Goal: Information Seeking & Learning: Learn about a topic

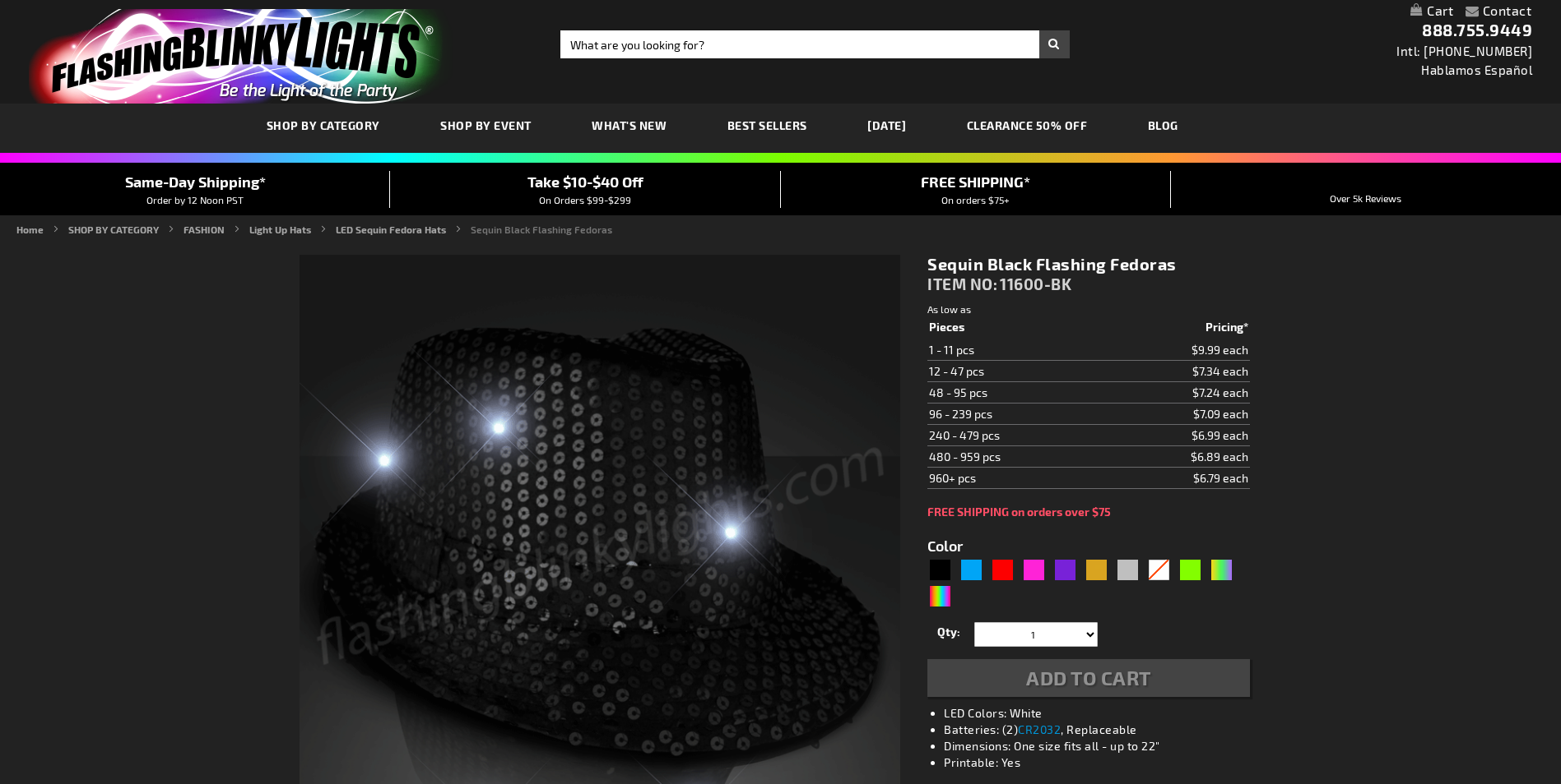
type input "5631"
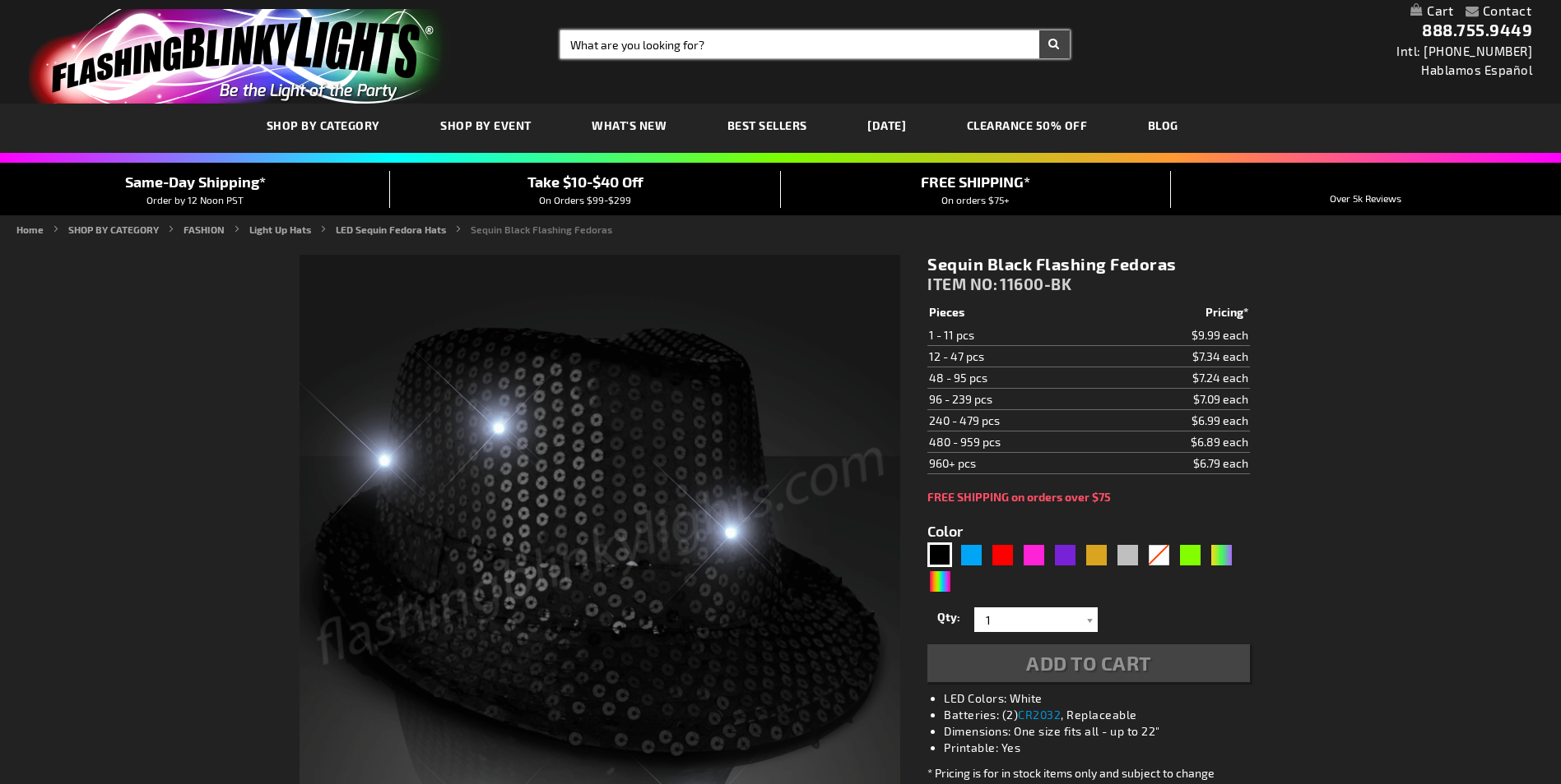
click at [815, 52] on input "Search" at bounding box center [815, 44] width 509 height 28
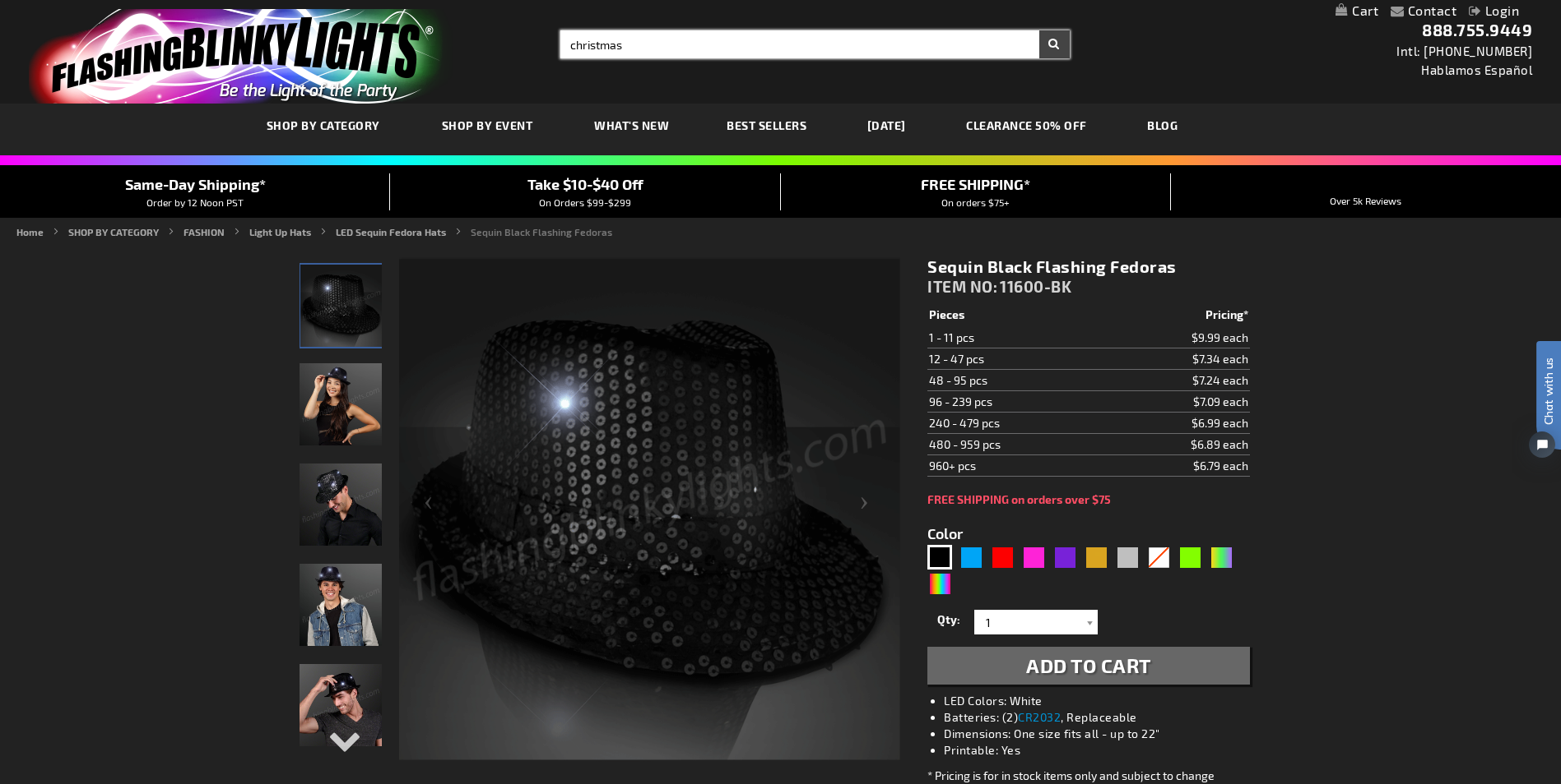
type input "christmas"
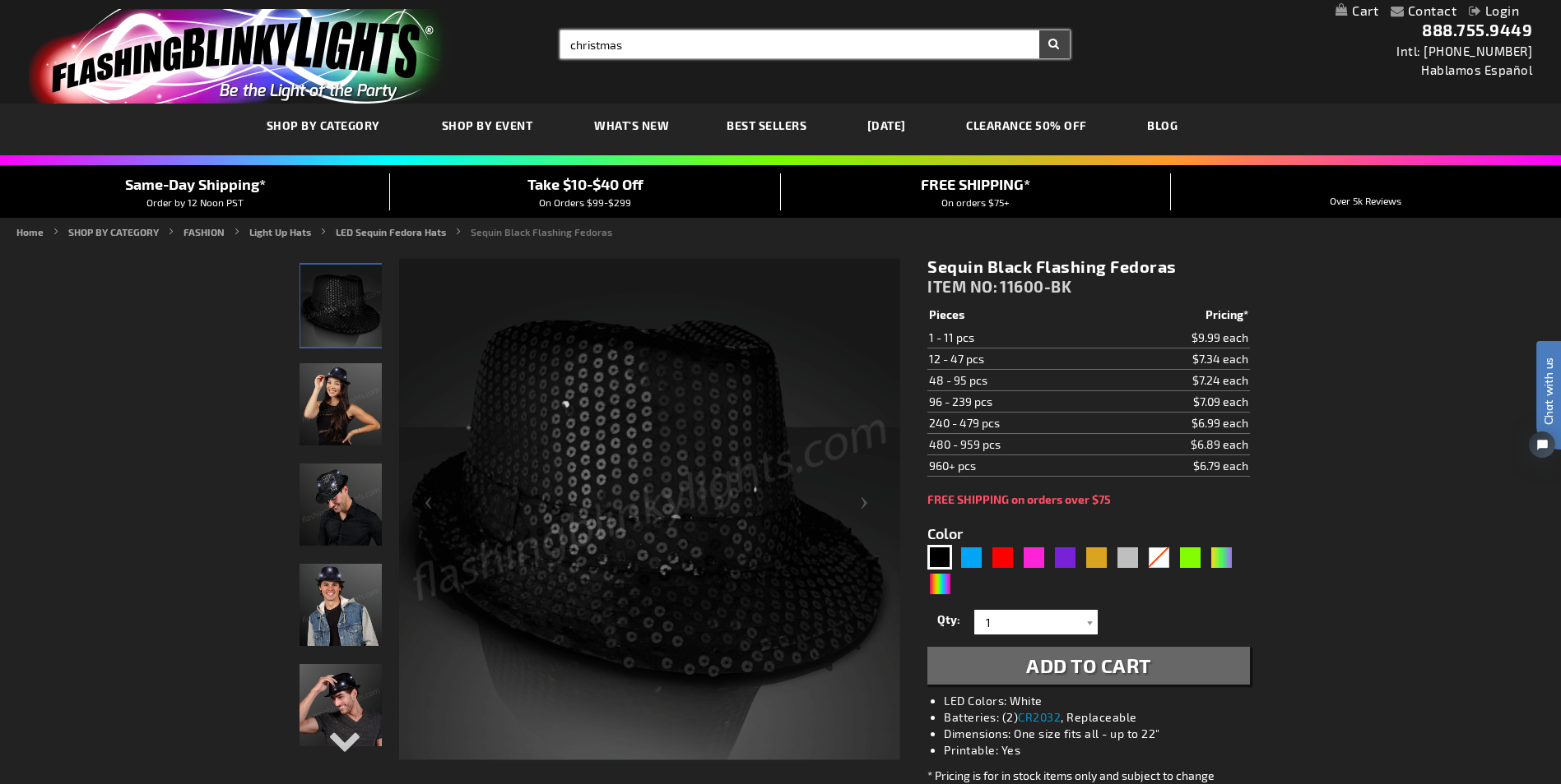
click at [1039, 30] on button "Search" at bounding box center [1053, 44] width 30 height 28
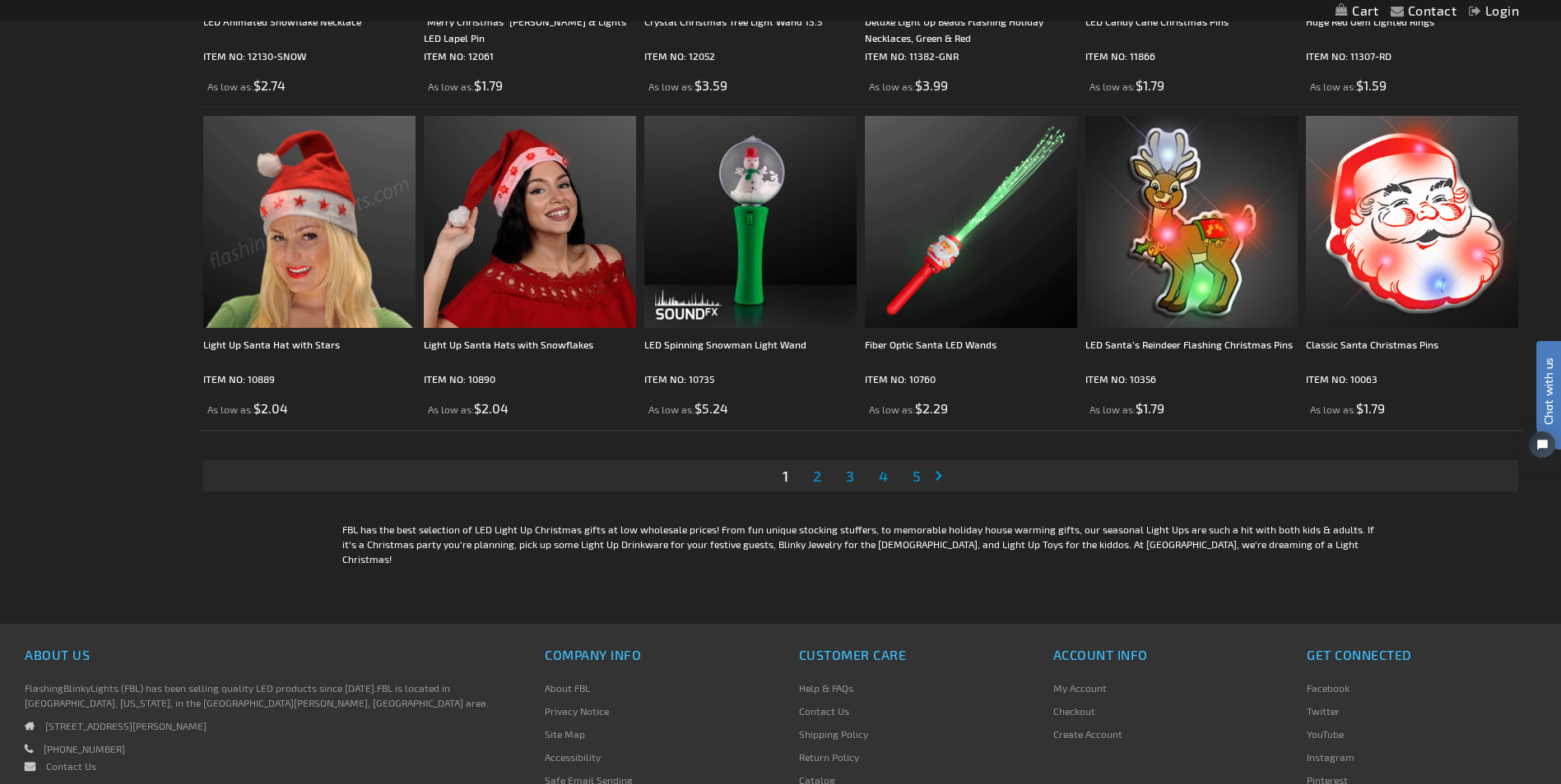
scroll to position [3453, 0]
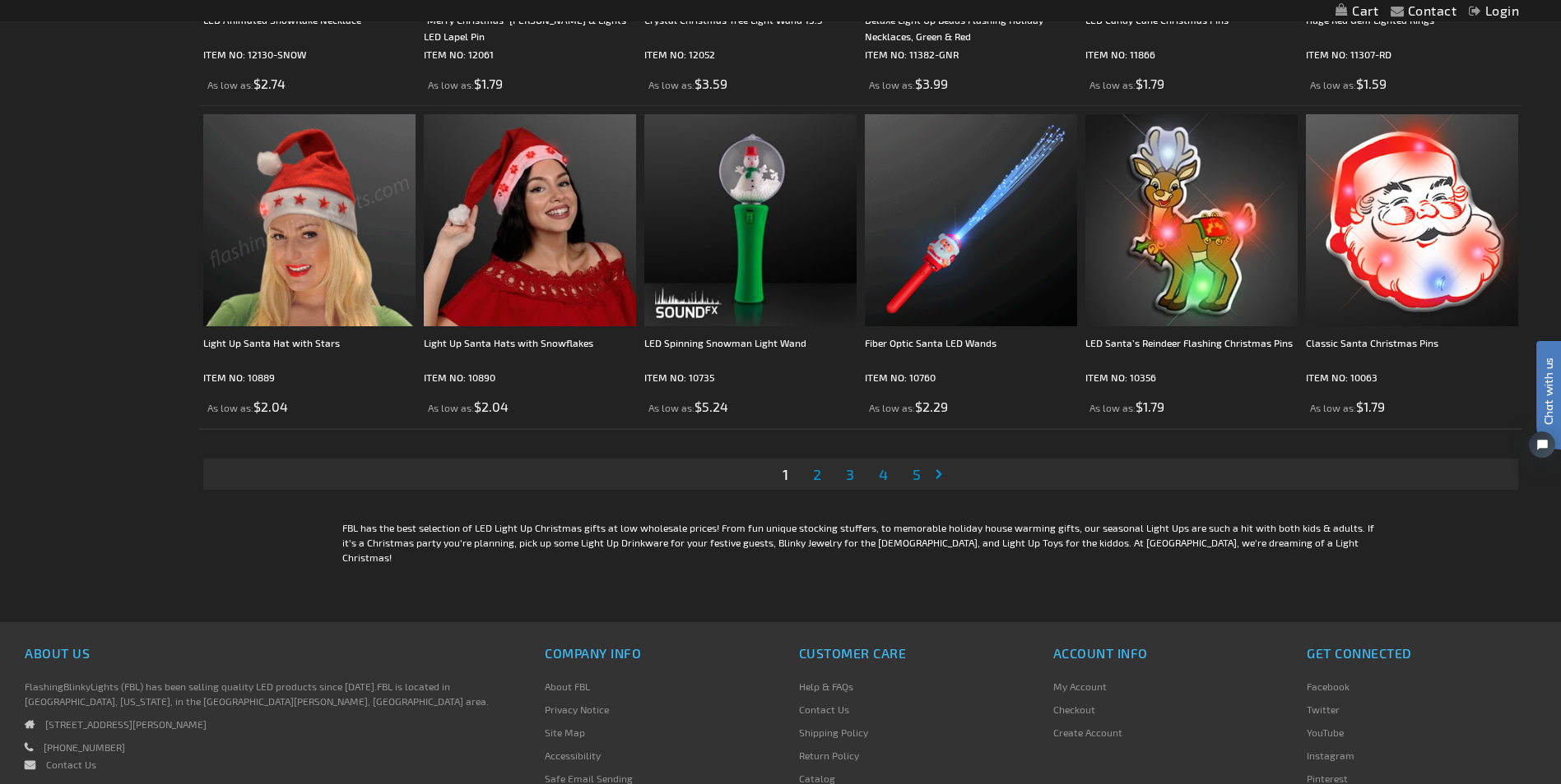
click at [813, 471] on span "2" at bounding box center [817, 474] width 8 height 19
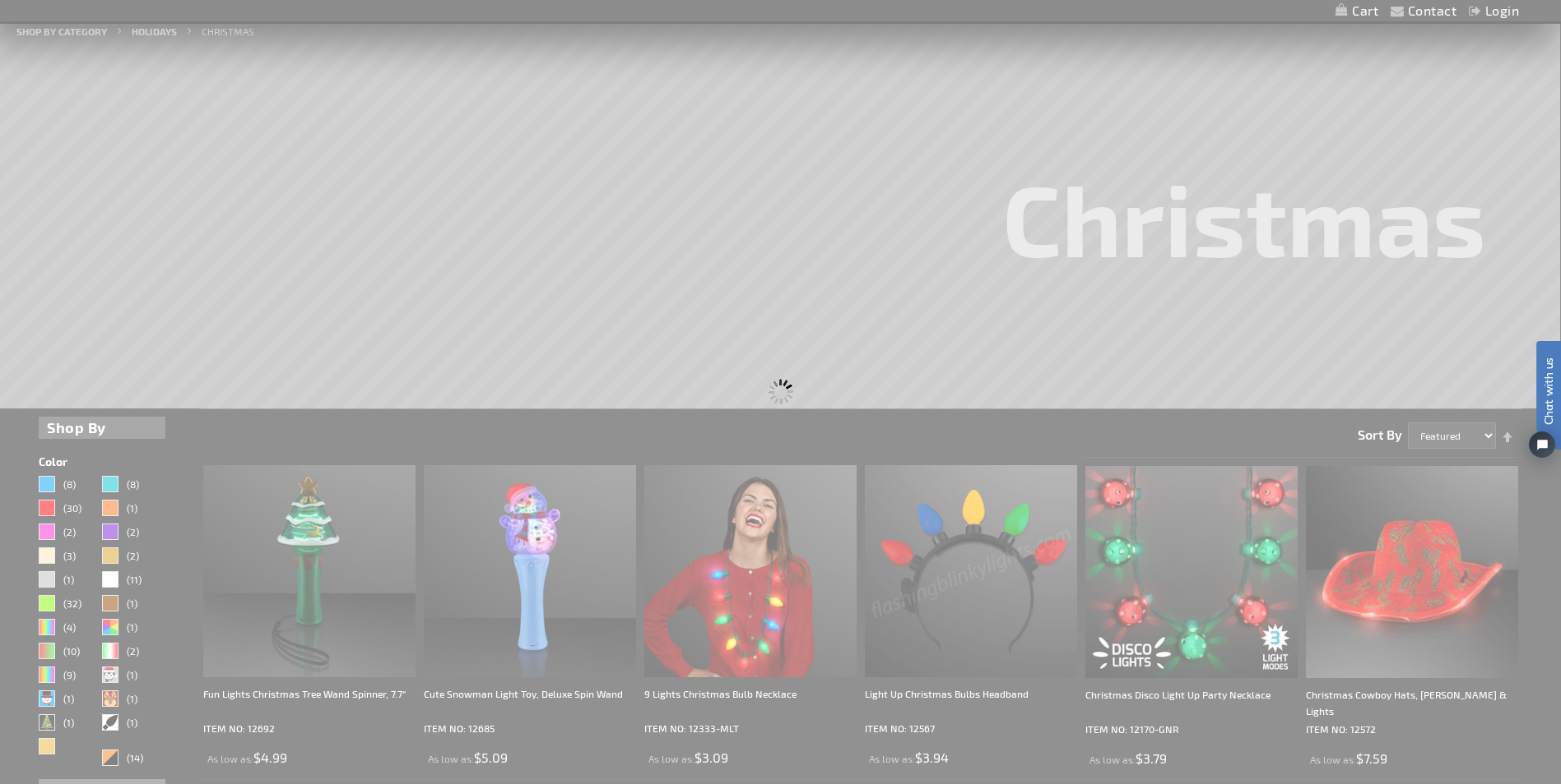
scroll to position [0, 0]
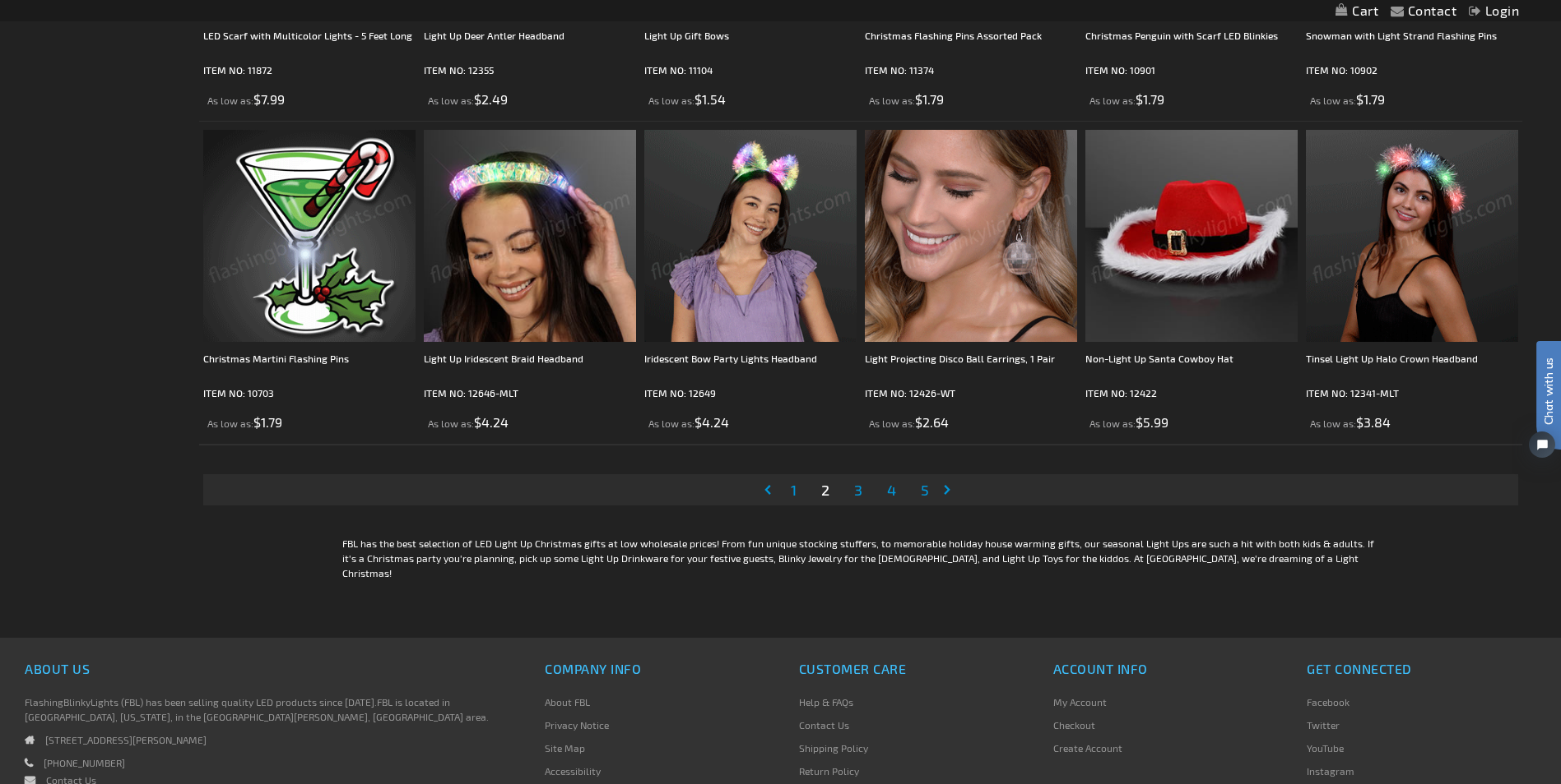
scroll to position [3443, 0]
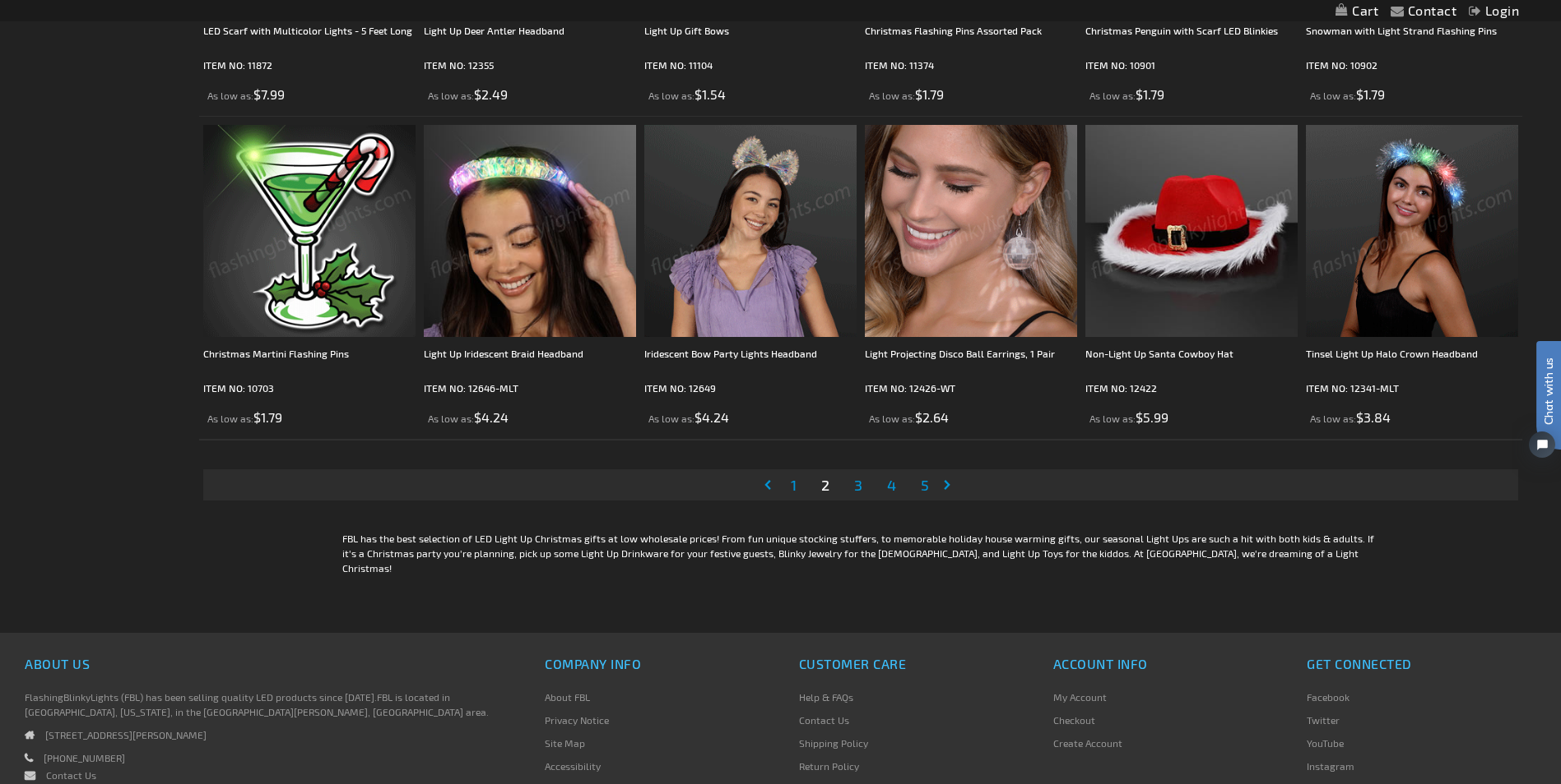
click at [860, 488] on span "3" at bounding box center [857, 485] width 8 height 19
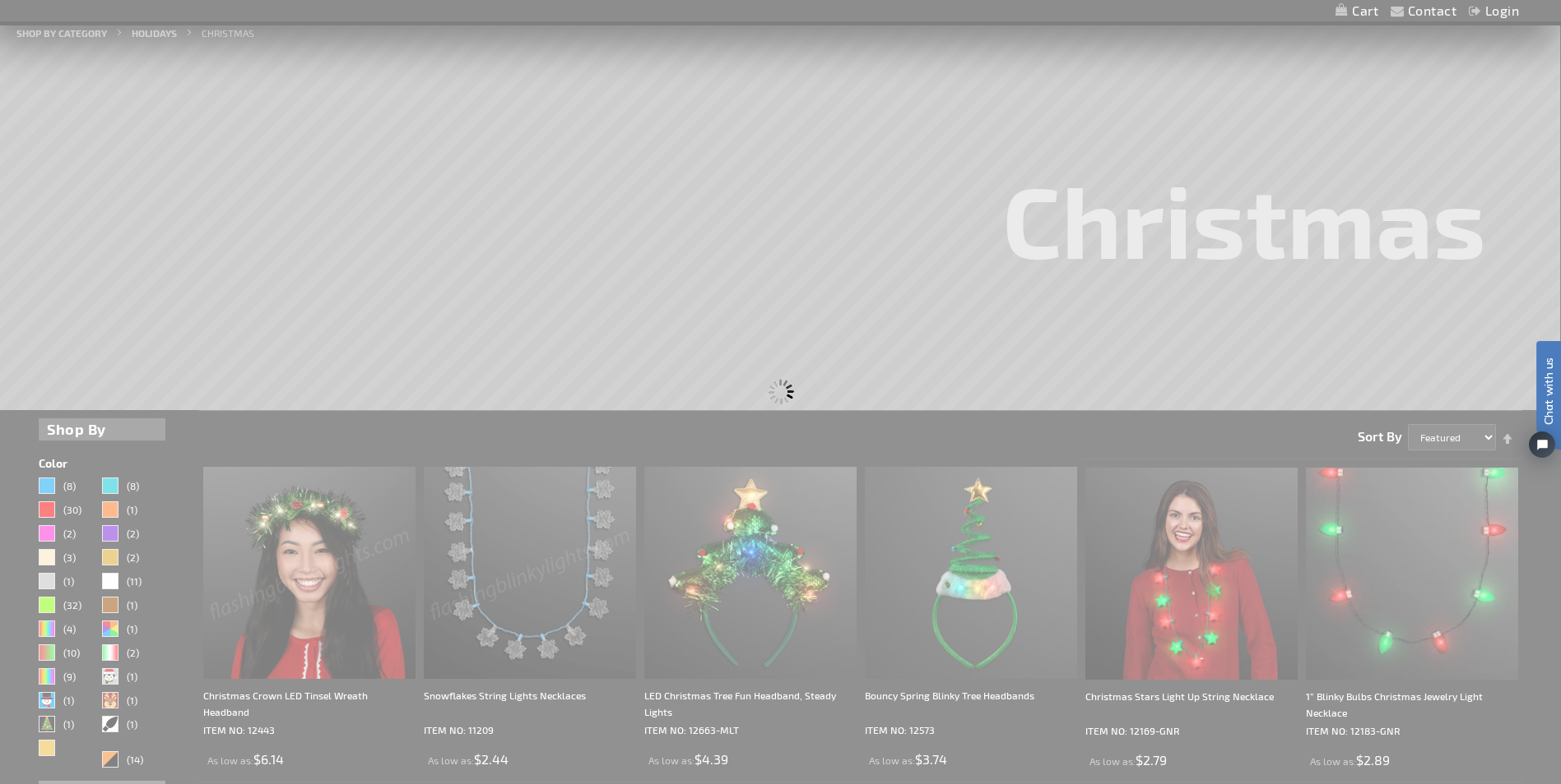
scroll to position [0, 0]
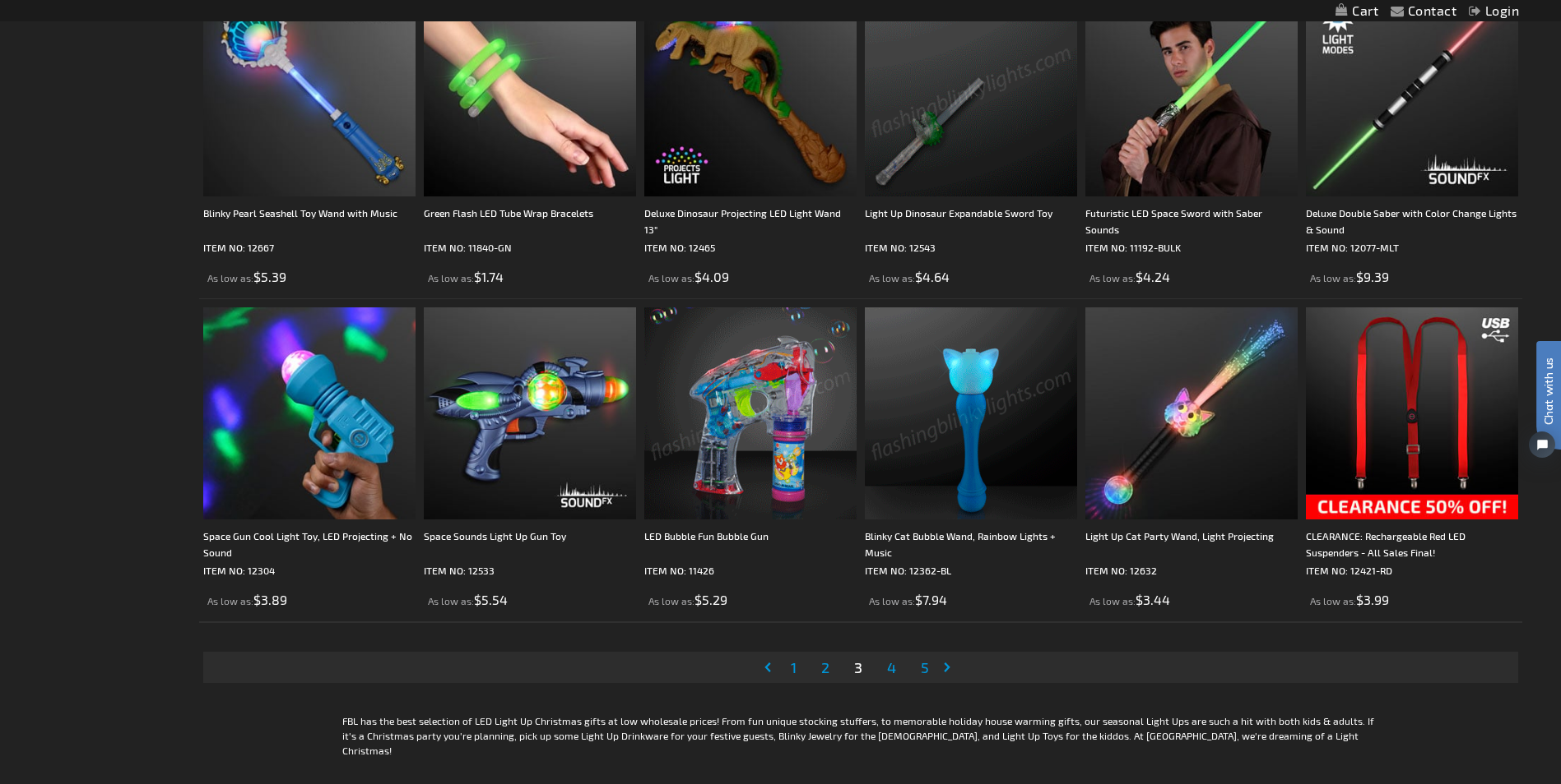
scroll to position [3289, 0]
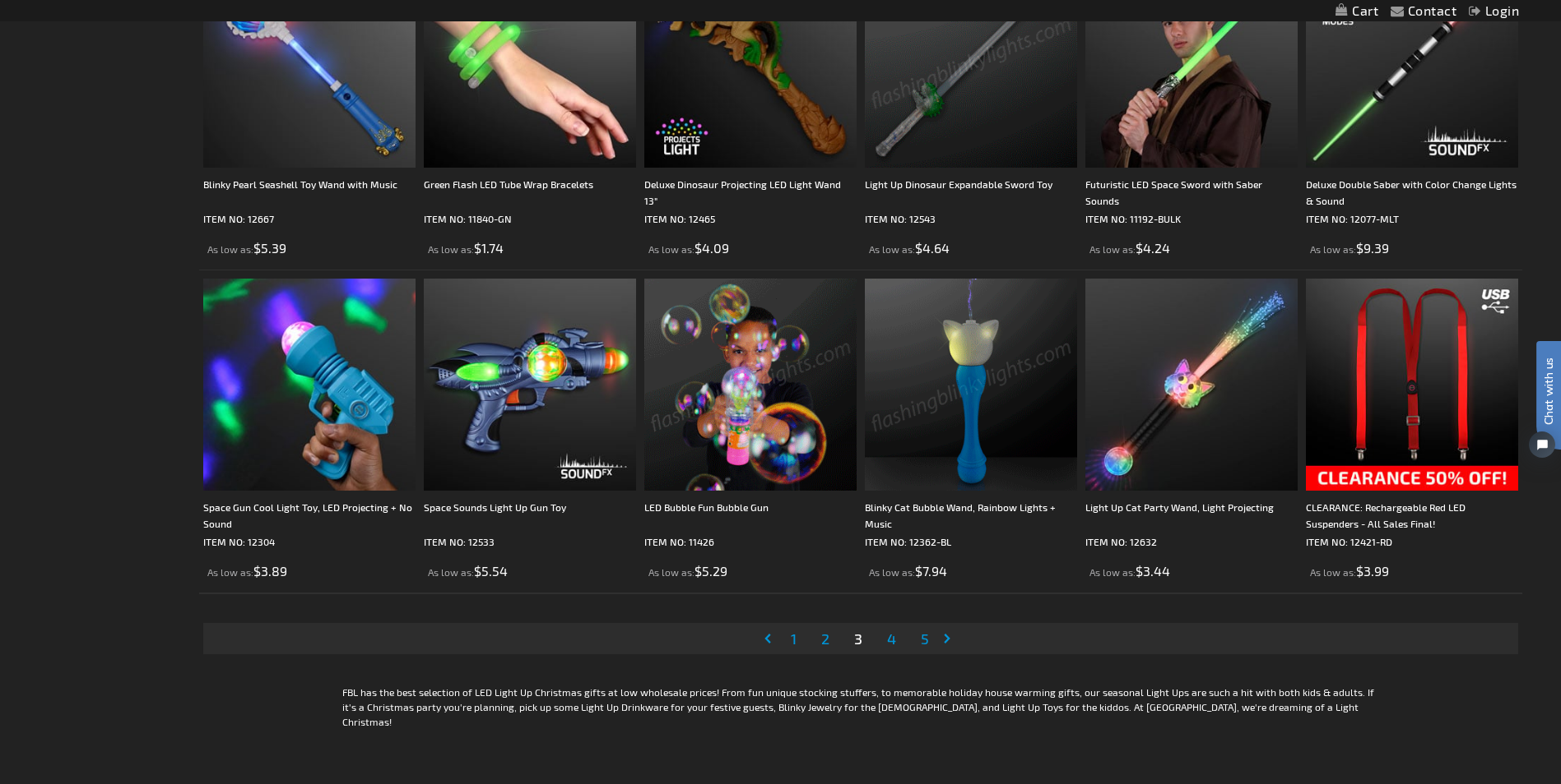
click at [883, 636] on li "Page 4" at bounding box center [891, 639] width 32 height 31
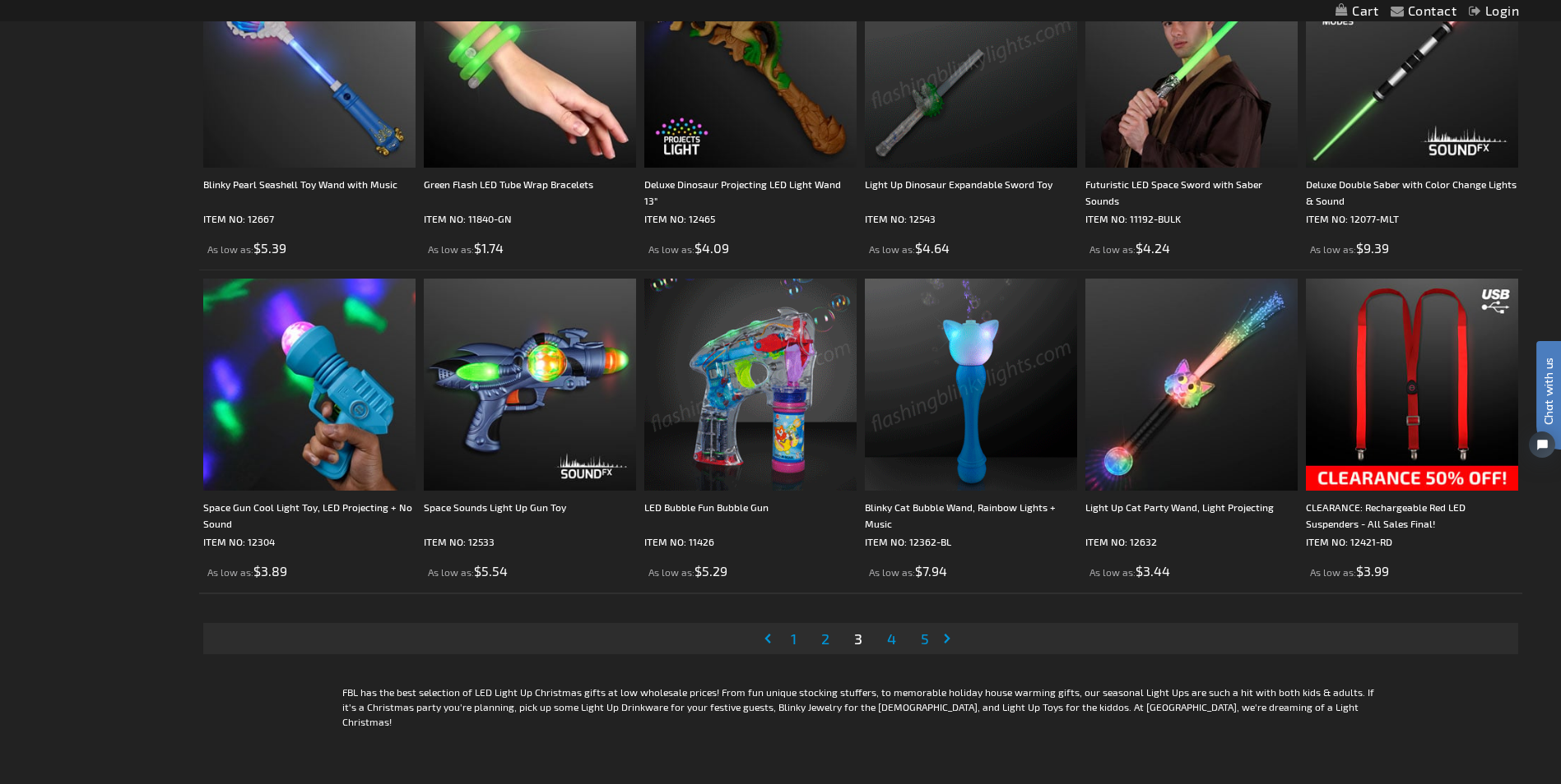
click at [893, 634] on span "4" at bounding box center [891, 639] width 9 height 19
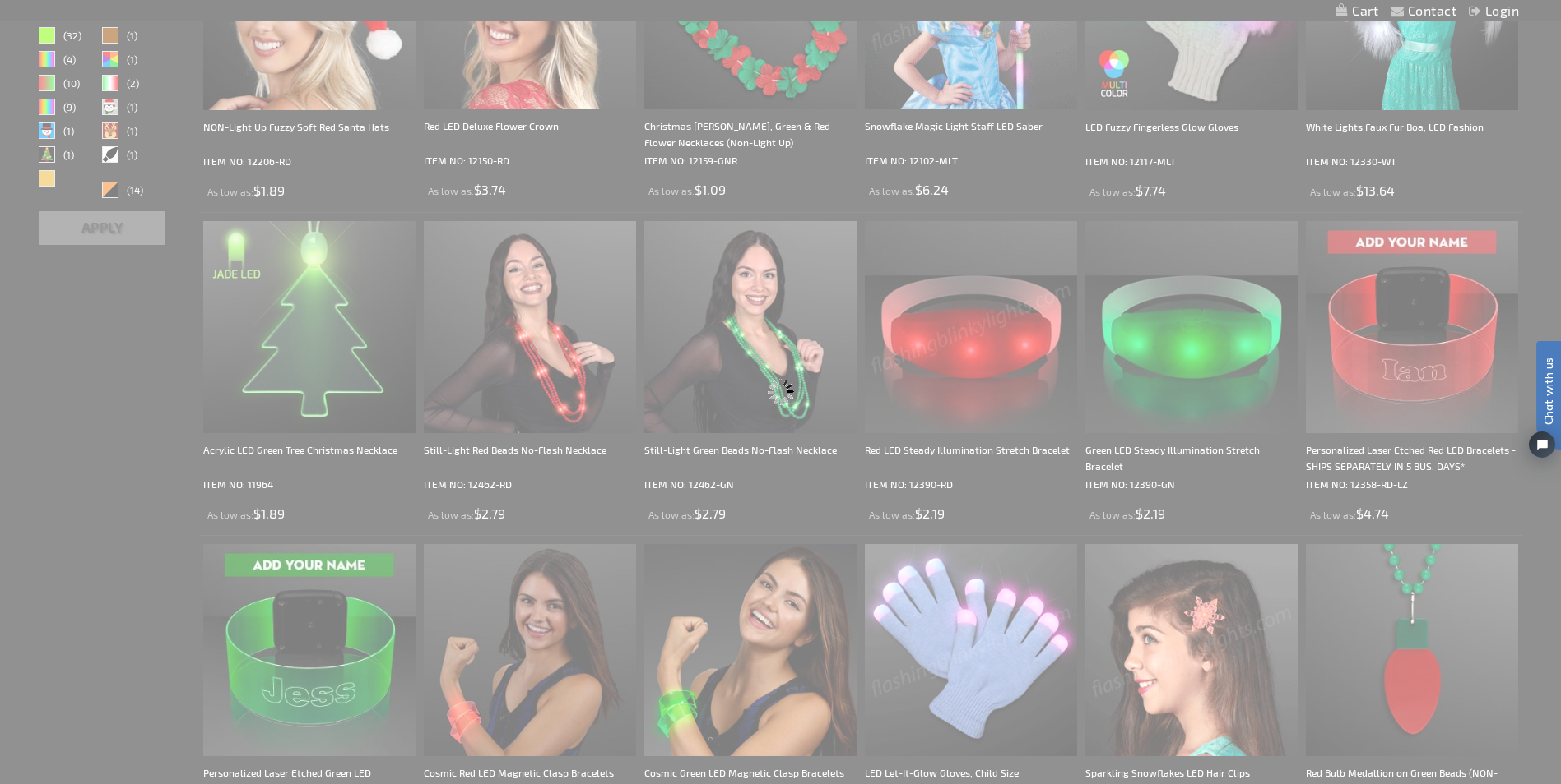
scroll to position [0, 0]
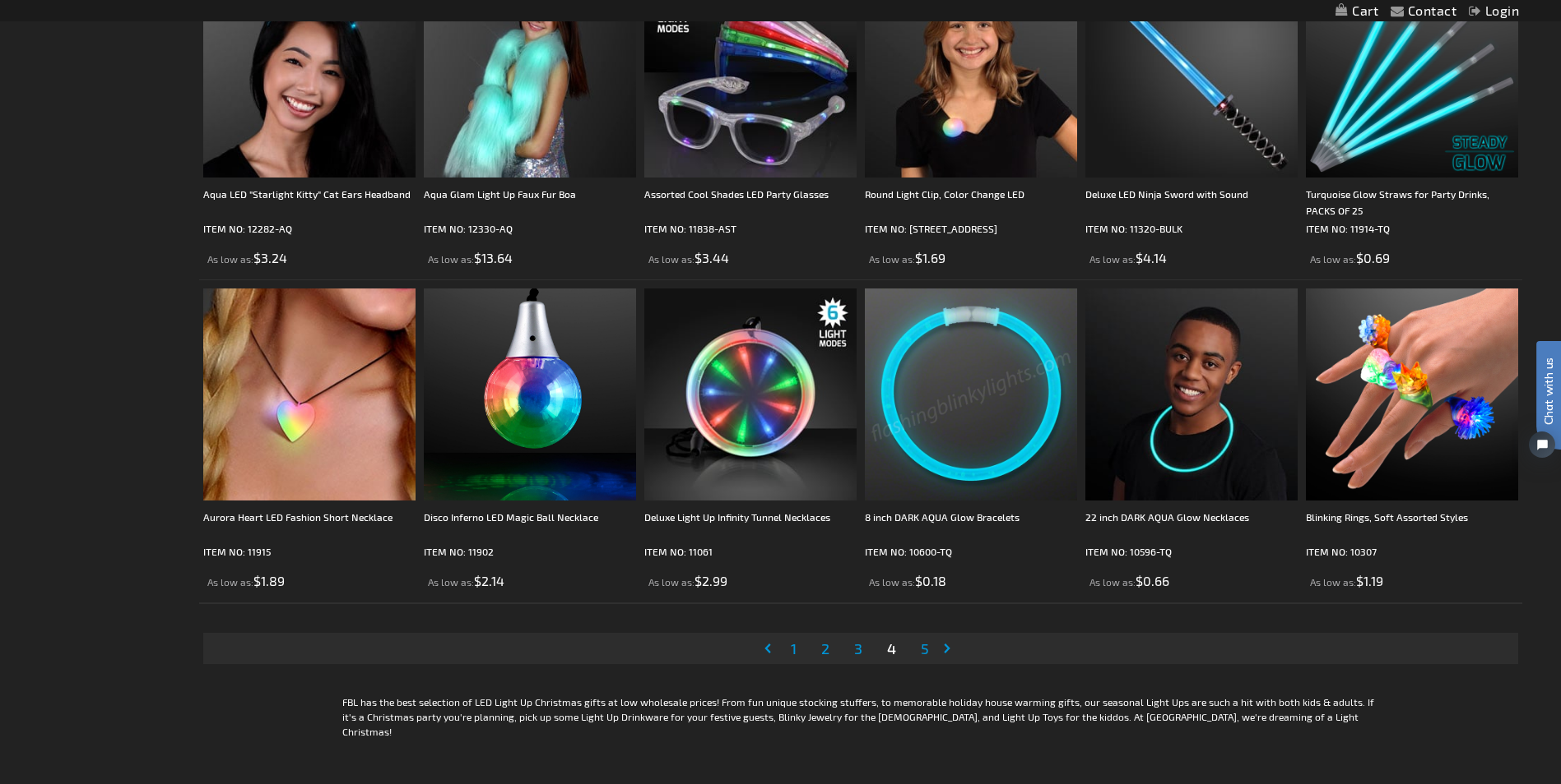
scroll to position [3289, 0]
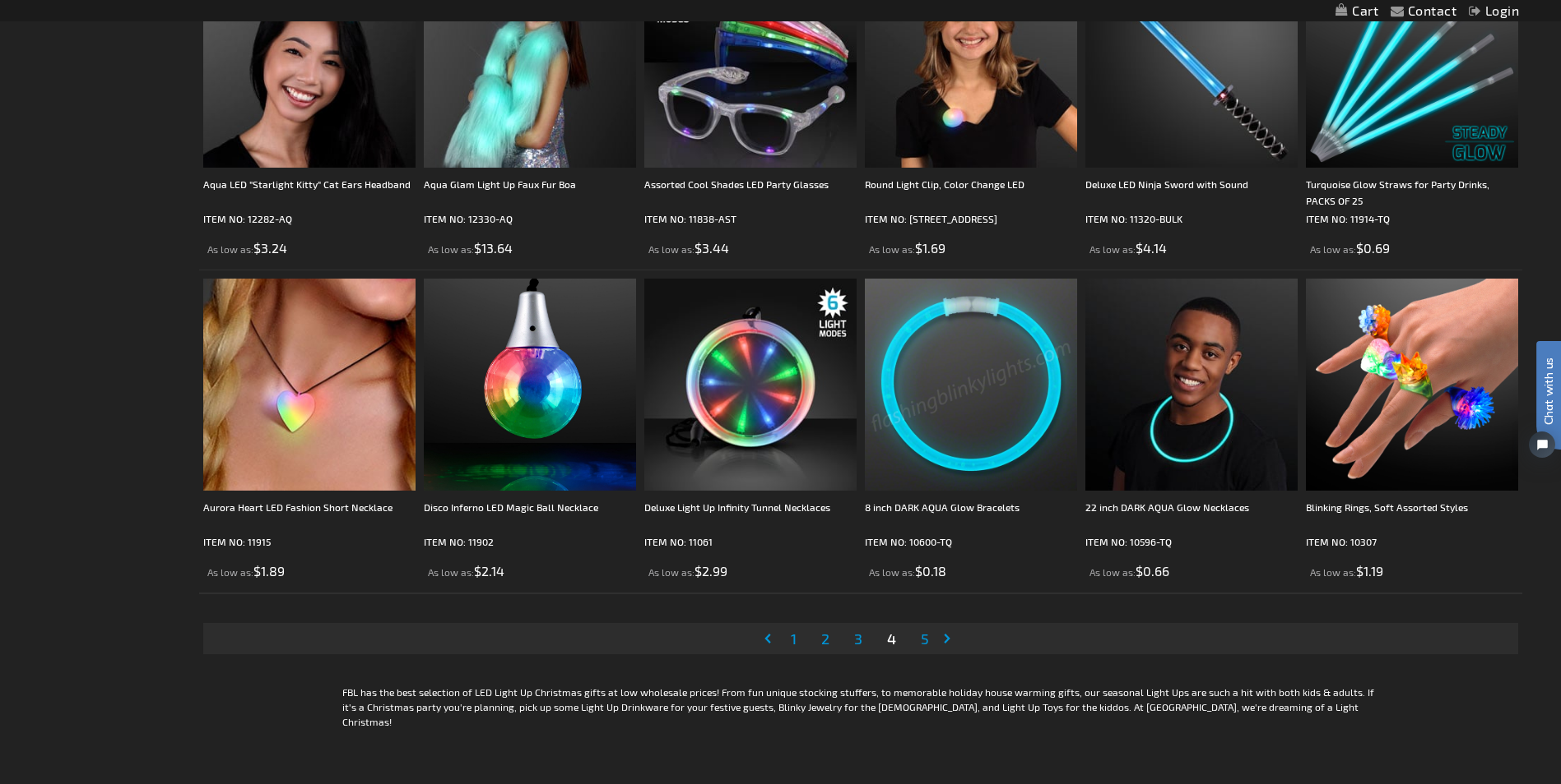
click at [794, 636] on span "1" at bounding box center [793, 639] width 6 height 19
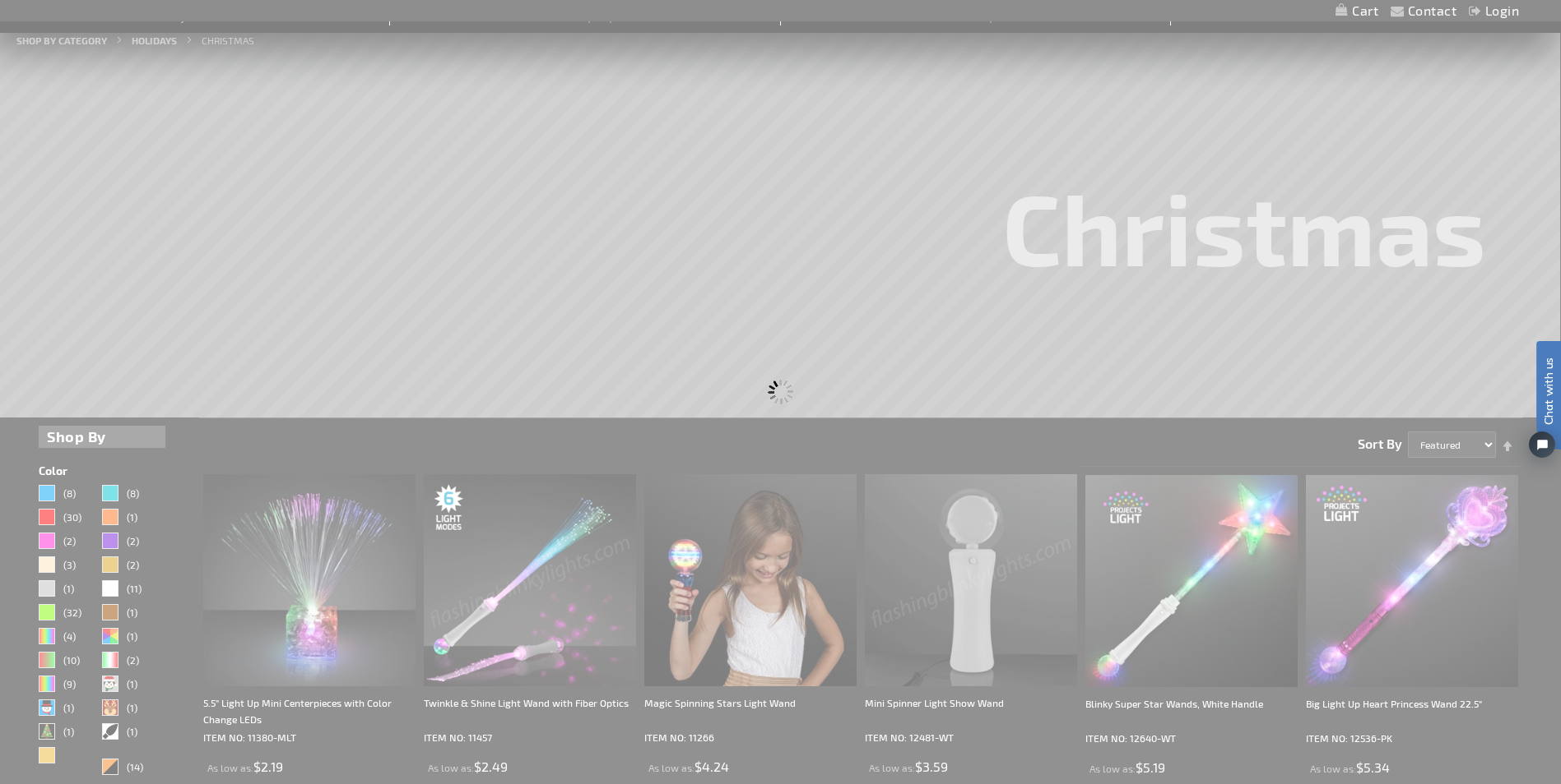
scroll to position [0, 0]
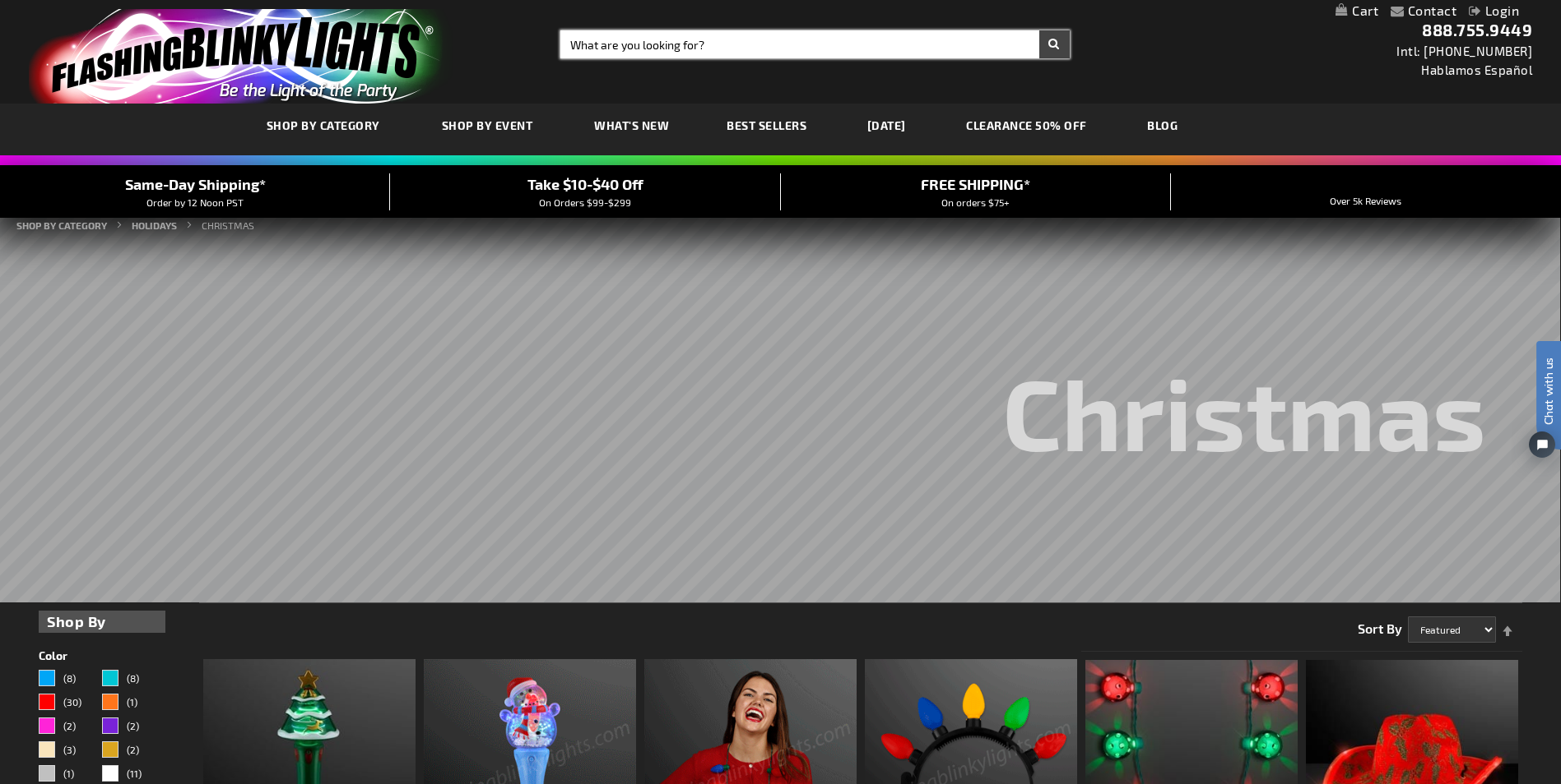
drag, startPoint x: 700, startPoint y: 45, endPoint x: 531, endPoint y: 54, distance: 169.2
click at [534, 56] on div "Toggle Nav Search Search × Search 888.755.9449 Intl: 818-753-8303 Hablamos Espa…" at bounding box center [780, 52] width 1561 height 103
type input "fiber optic wand"
click at [1039, 30] on button "Search" at bounding box center [1053, 44] width 30 height 28
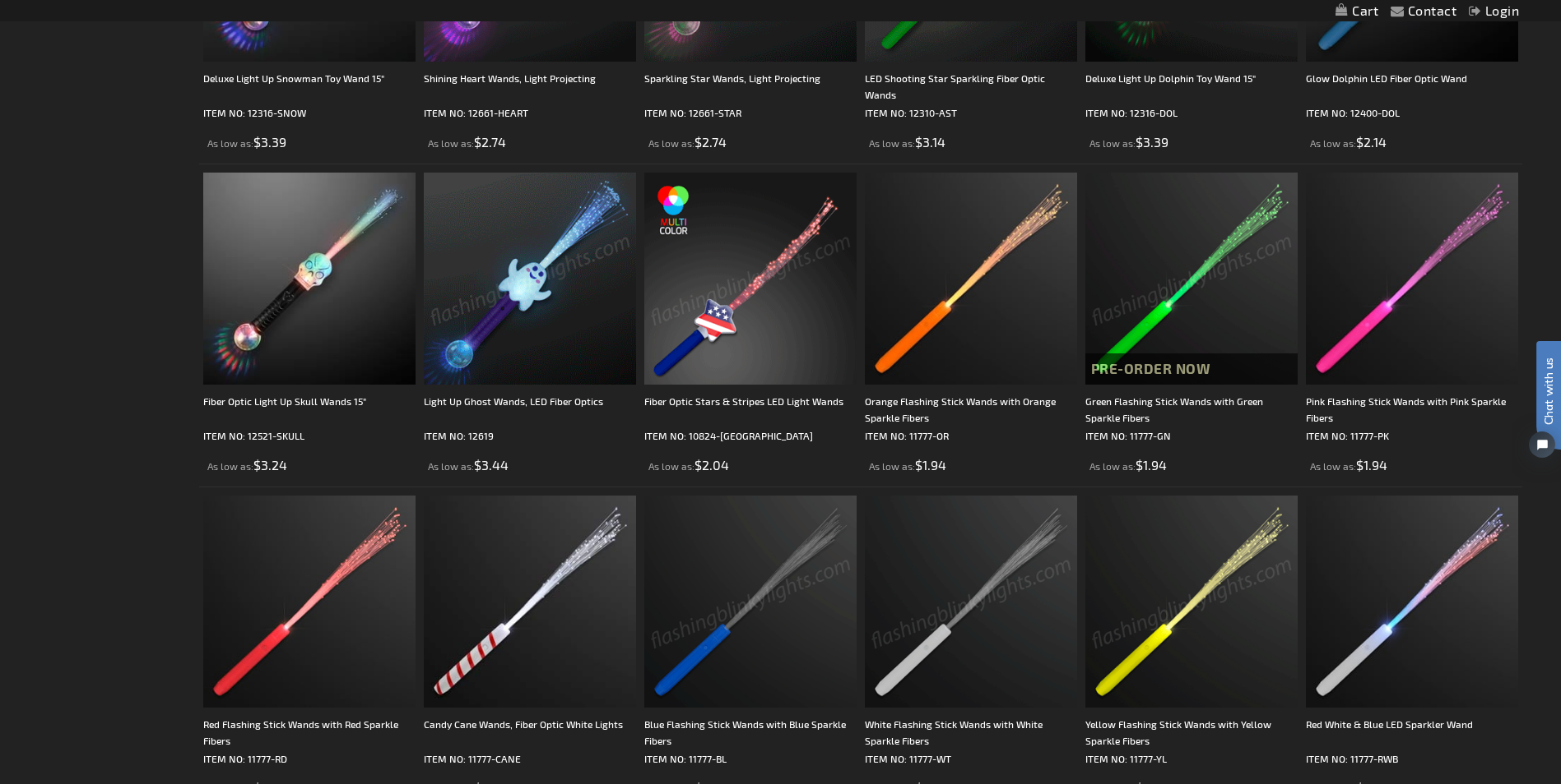
scroll to position [905, 0]
